Goal: Task Accomplishment & Management: Use online tool/utility

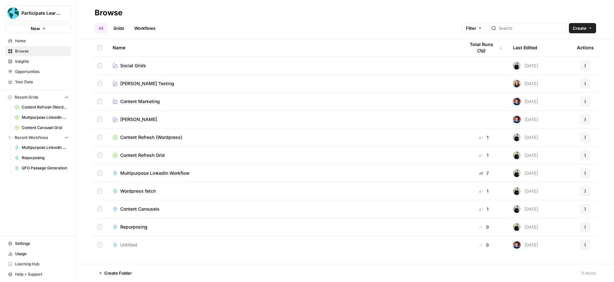
click at [145, 82] on span "[PERSON_NAME] Testing" at bounding box center [147, 83] width 54 height 6
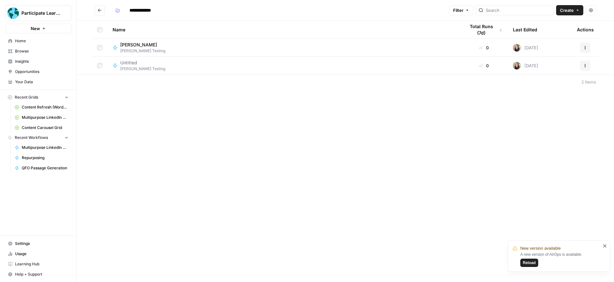
click at [390, 45] on div "[PERSON_NAME] [PERSON_NAME]" at bounding box center [284, 48] width 342 height 12
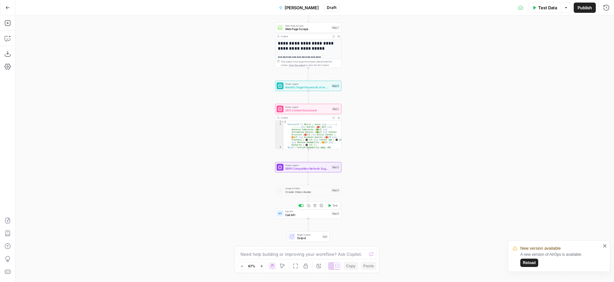
click at [324, 214] on span "Call API" at bounding box center [307, 215] width 44 height 4
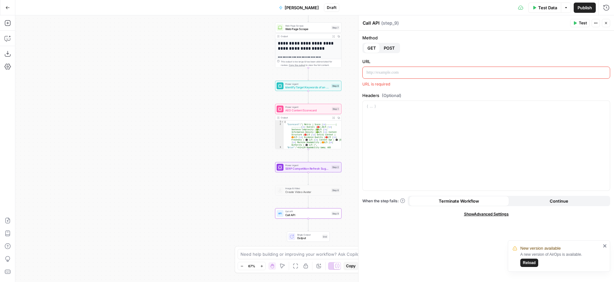
click at [607, 22] on icon "button" at bounding box center [606, 23] width 2 height 2
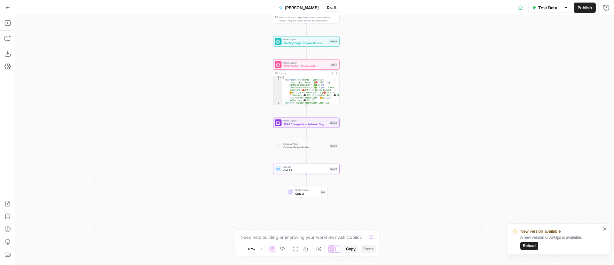
click at [314, 145] on span "Create Video Avatar" at bounding box center [305, 147] width 44 height 4
click at [301, 147] on span "Create Video Avatar" at bounding box center [305, 147] width 44 height 4
click at [291, 122] on span "SERP Competition Refresh Suggestions" at bounding box center [305, 124] width 44 height 4
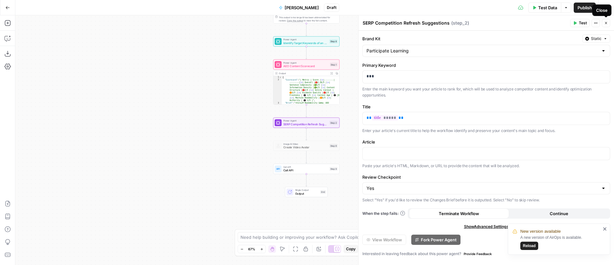
click at [605, 24] on icon "button" at bounding box center [606, 23] width 4 height 4
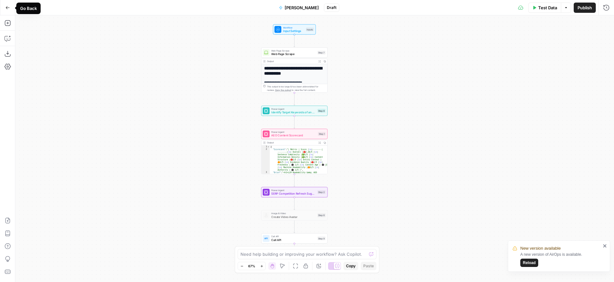
click at [10, 11] on button "Go Back" at bounding box center [8, 8] width 12 height 12
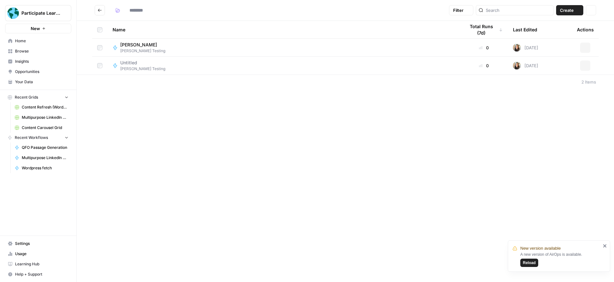
type input "**********"
click at [98, 11] on icon "Go back" at bounding box center [100, 10] width 4 height 4
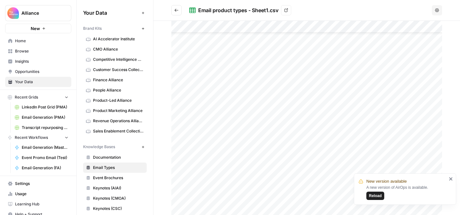
scroll to position [22, 0]
